Goal: Navigation & Orientation: Find specific page/section

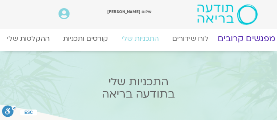
click at [247, 37] on link "מפגשים קרובים" at bounding box center [246, 39] width 74 height 20
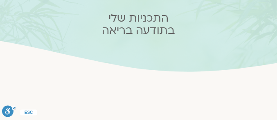
scroll to position [49, 0]
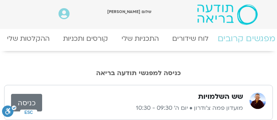
click at [253, 36] on link "מפגשים קרובים" at bounding box center [246, 39] width 74 height 20
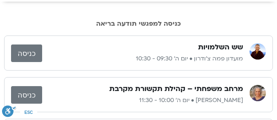
click at [25, 98] on link "כניסה" at bounding box center [26, 95] width 31 height 18
